Goal: Find specific page/section: Find specific page/section

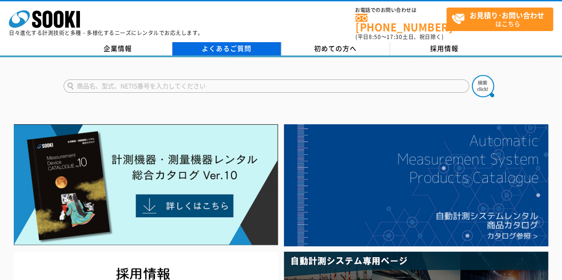
click at [242, 42] on link "よくあるご質問" at bounding box center [226, 48] width 109 height 13
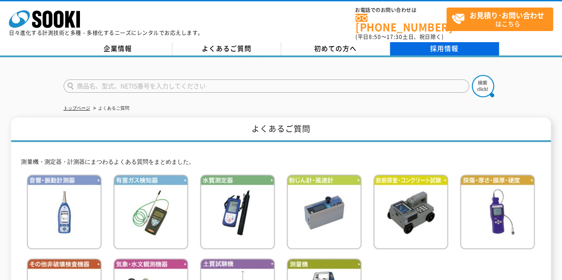
click at [435, 46] on link "採用情報" at bounding box center [444, 48] width 109 height 13
